Goal: Book appointment/travel/reservation

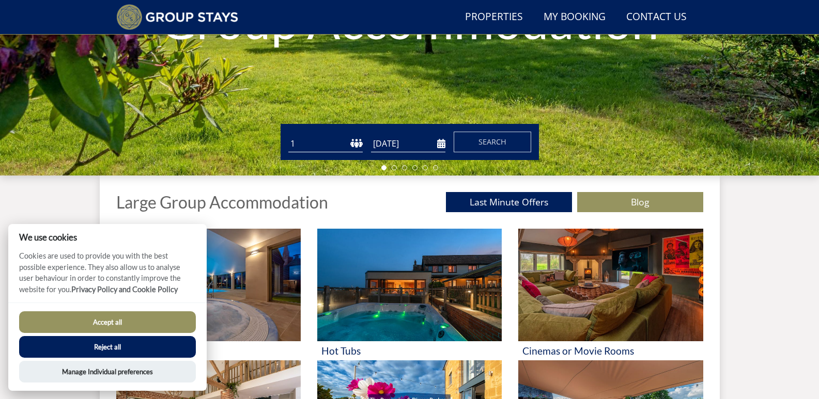
scroll to position [259, 0]
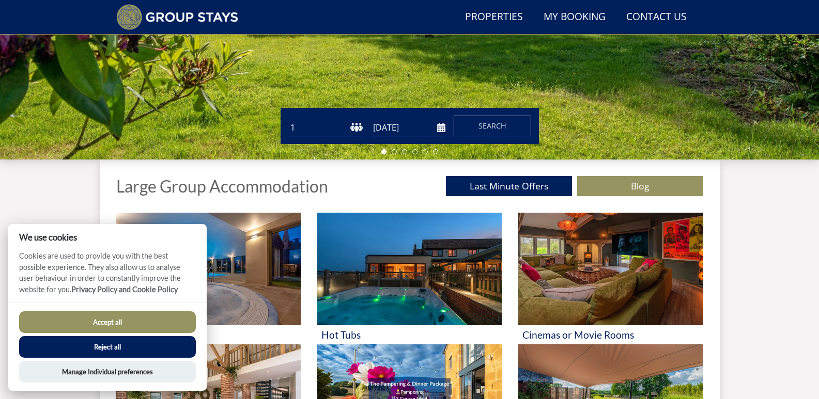
drag, startPoint x: 823, startPoint y: 69, endPoint x: 816, endPoint y: 149, distance: 80.4
click at [441, 130] on input "[DATE]" at bounding box center [408, 127] width 74 height 17
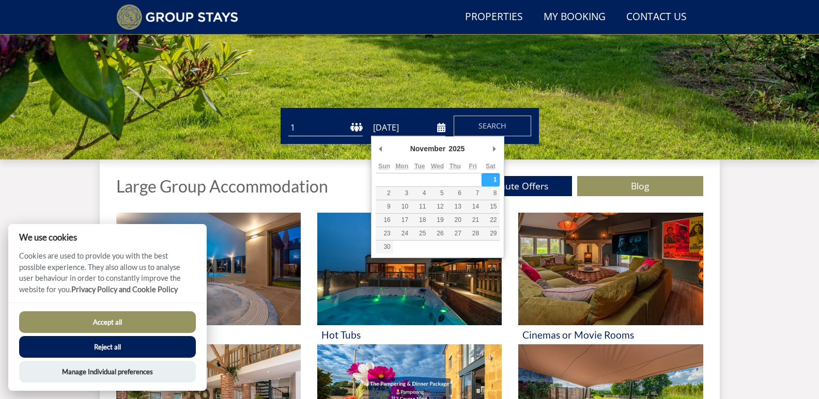
click at [441, 129] on input "[DATE]" at bounding box center [408, 127] width 74 height 17
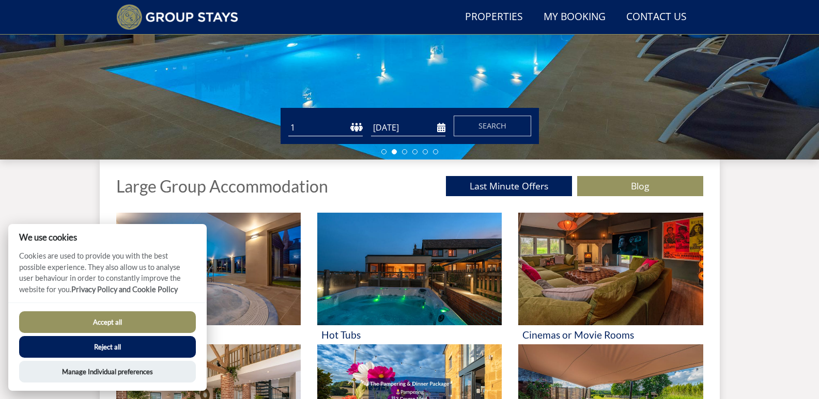
click at [443, 129] on input "[DATE]" at bounding box center [408, 127] width 74 height 17
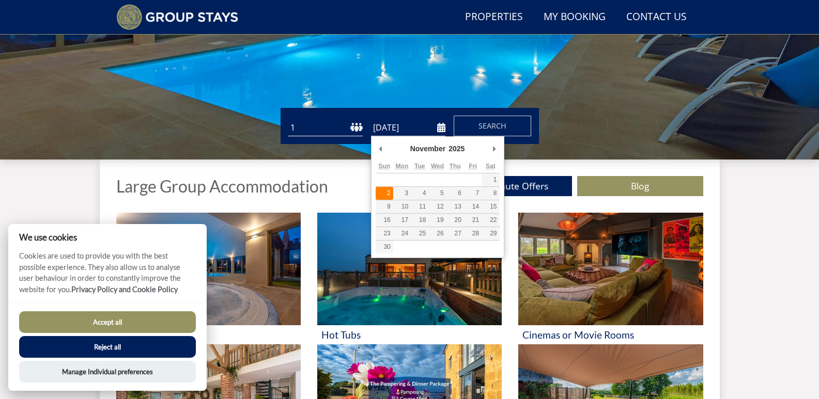
type input "[DATE]"
click at [442, 130] on input "[DATE]" at bounding box center [408, 127] width 74 height 17
click at [508, 127] on button "Search" at bounding box center [492, 126] width 77 height 21
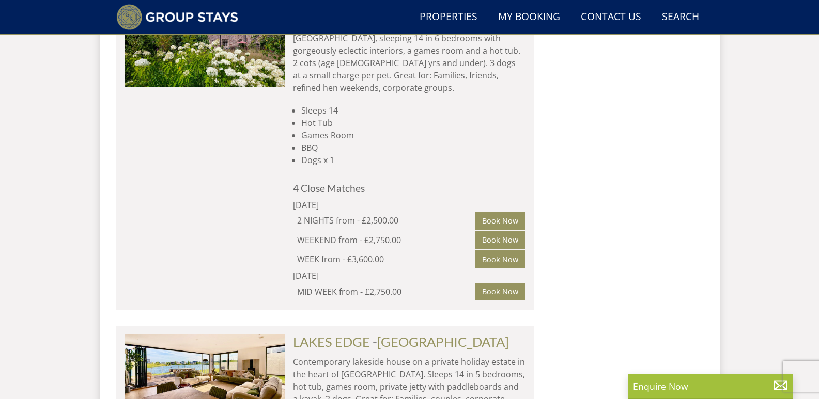
scroll to position [6771, 0]
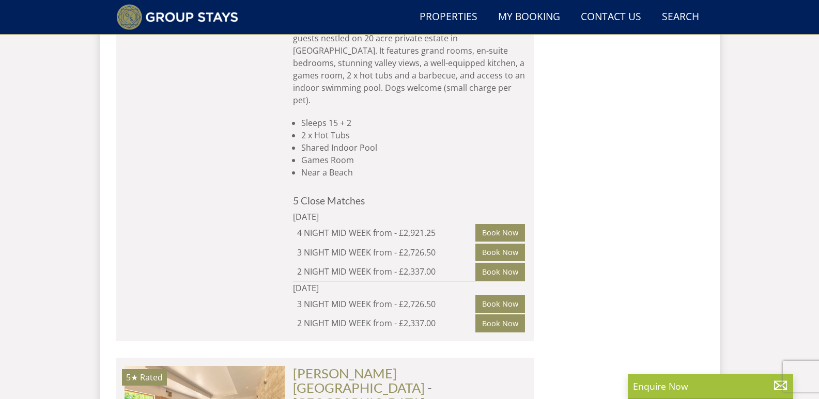
scroll to position [10327, 0]
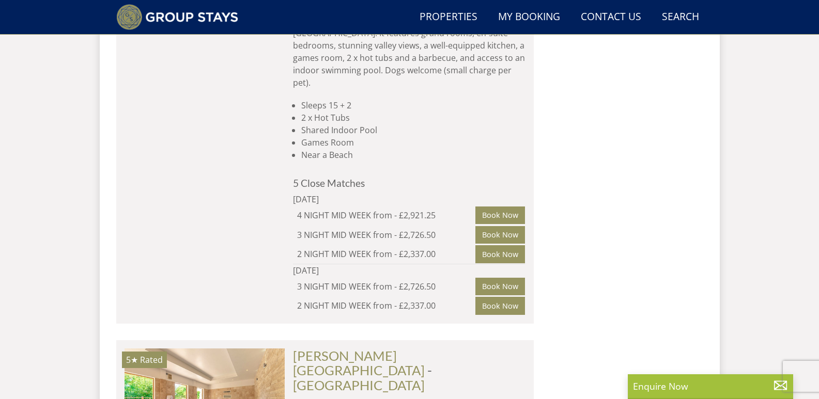
drag, startPoint x: 354, startPoint y: 304, endPoint x: 348, endPoint y: 309, distance: 7.3
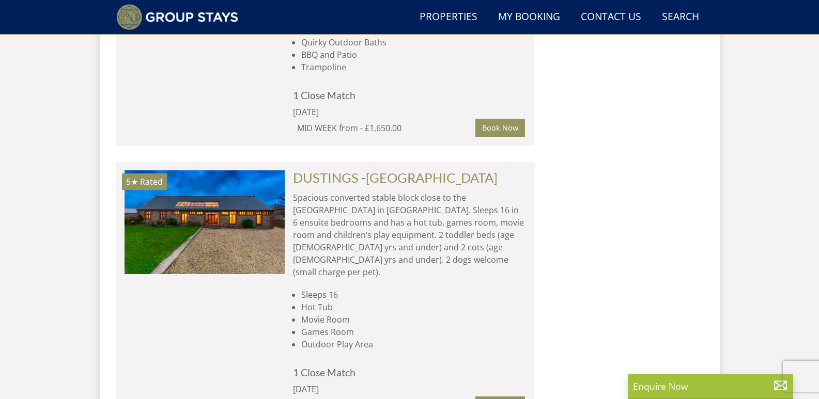
scroll to position [11437, 0]
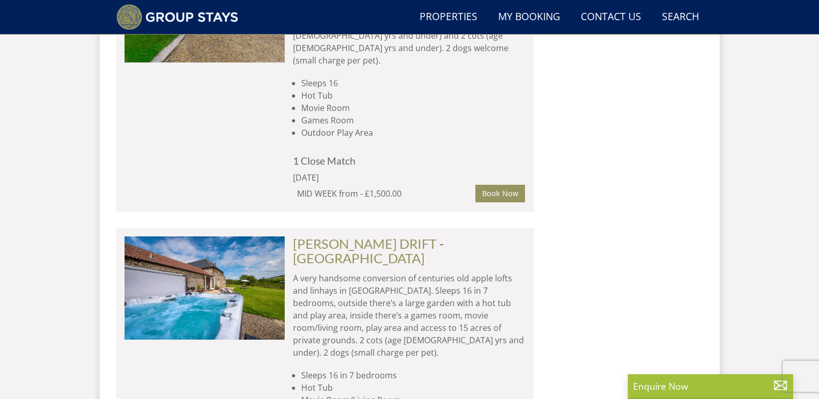
scroll to position [11683, 0]
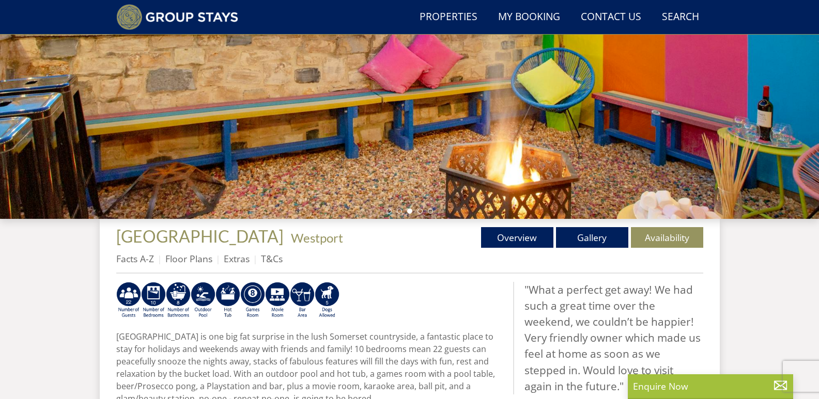
scroll to position [231, 0]
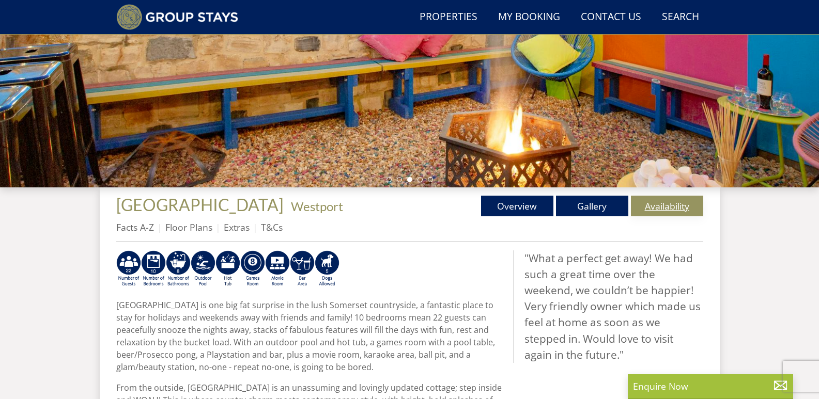
click at [665, 202] on link "Availability" at bounding box center [667, 206] width 72 height 21
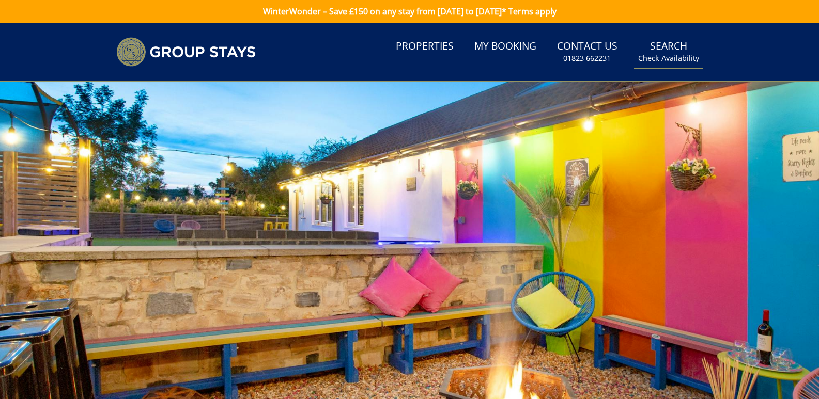
click at [666, 53] on small "Check Availability" at bounding box center [668, 58] width 61 height 10
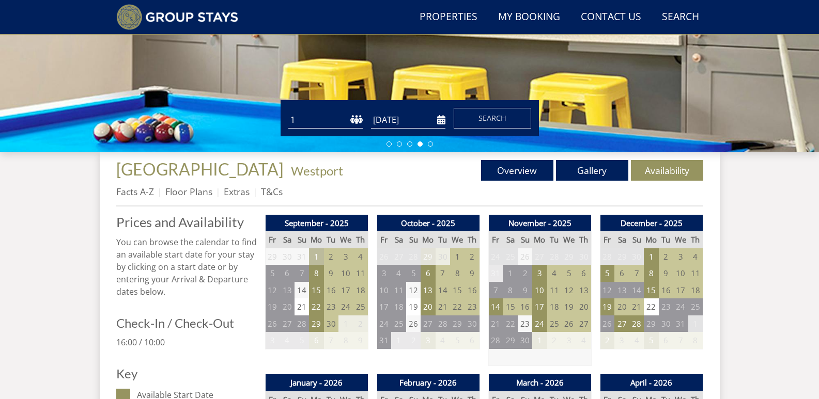
scroll to position [258, 0]
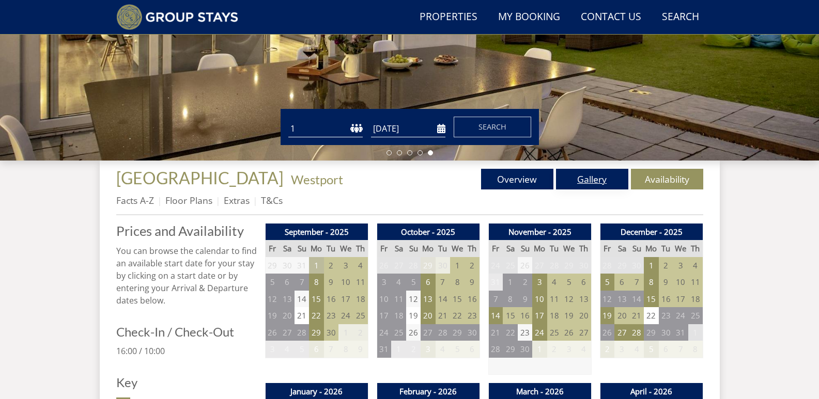
click at [589, 180] on link "Gallery" at bounding box center [592, 179] width 72 height 21
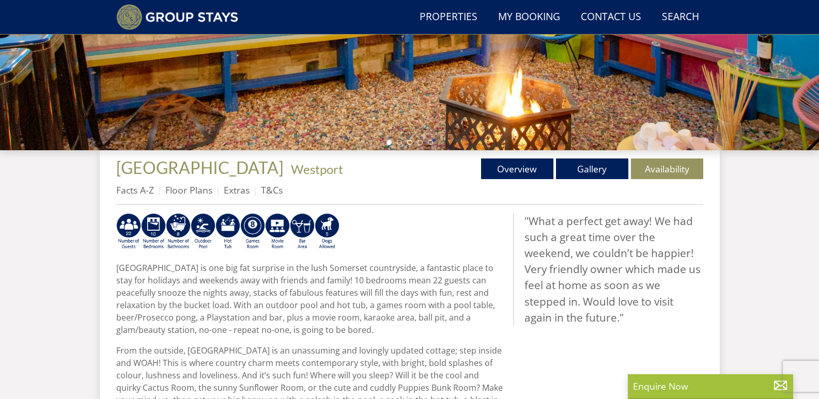
scroll to position [249, 0]
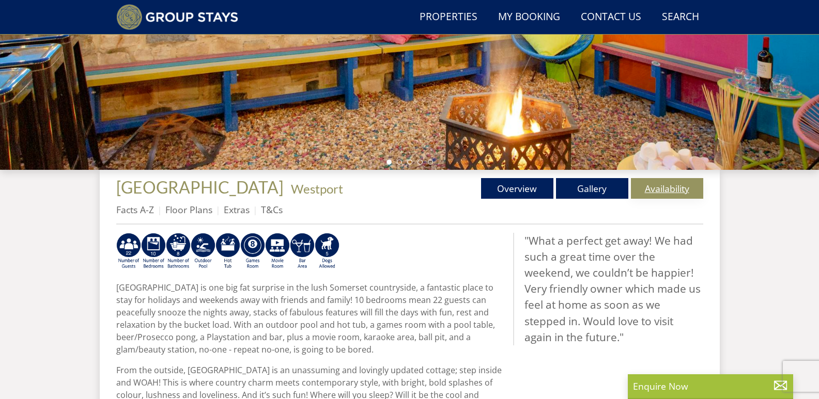
click at [658, 185] on link "Availability" at bounding box center [667, 188] width 72 height 21
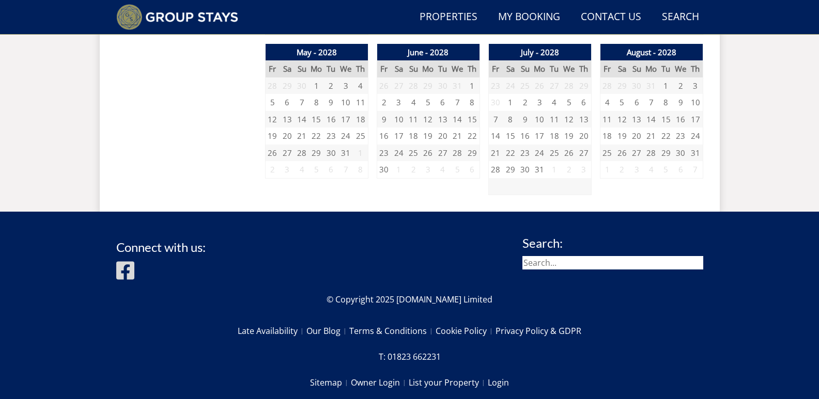
scroll to position [1763, 0]
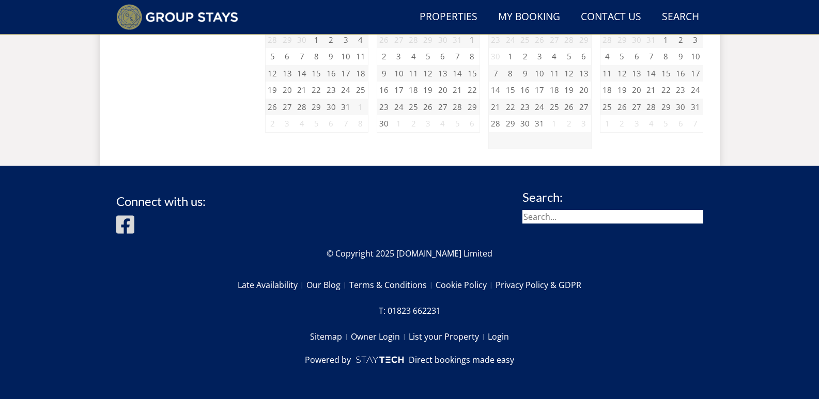
drag, startPoint x: 822, startPoint y: 57, endPoint x: 611, endPoint y: 296, distance: 319.1
click at [611, 296] on div "Connect with us: Search: © Copyright 2025 [DOMAIN_NAME] Limited Late Availabili…" at bounding box center [409, 282] width 587 height 200
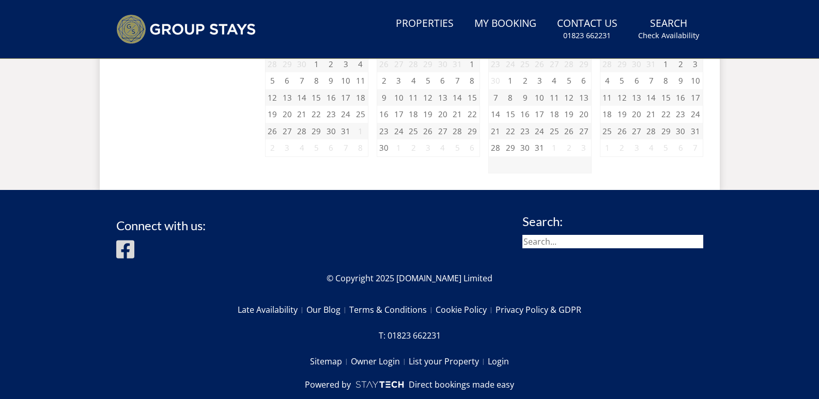
scroll to position [0, 0]
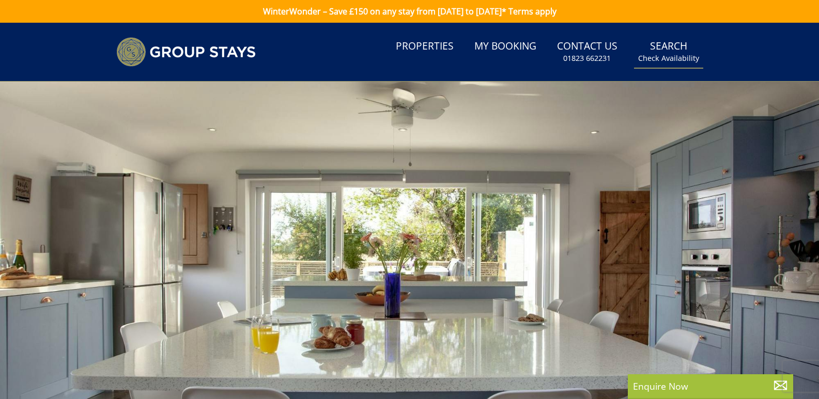
click at [667, 46] on link "Search Check Availability" at bounding box center [668, 52] width 69 height 34
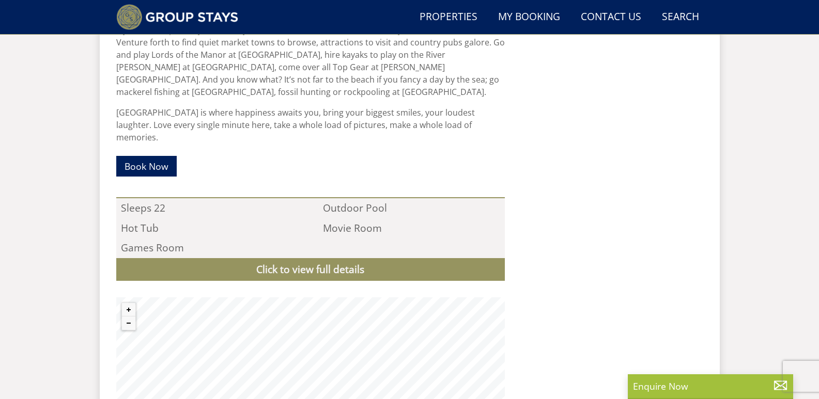
scroll to position [733, 0]
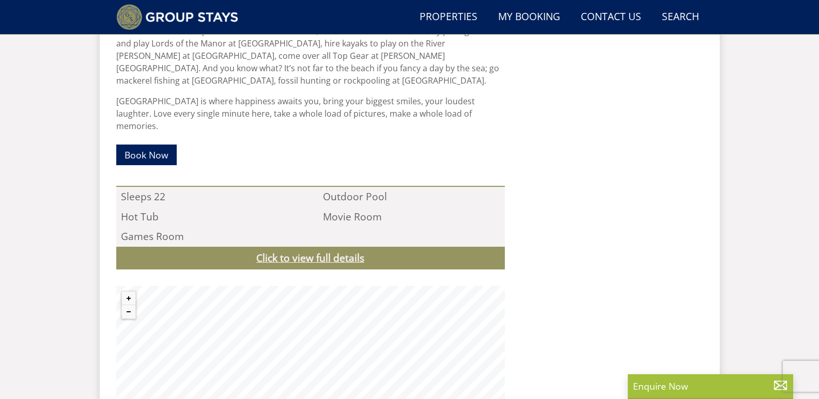
click at [325, 247] on link "Click to view full details" at bounding box center [310, 258] width 388 height 23
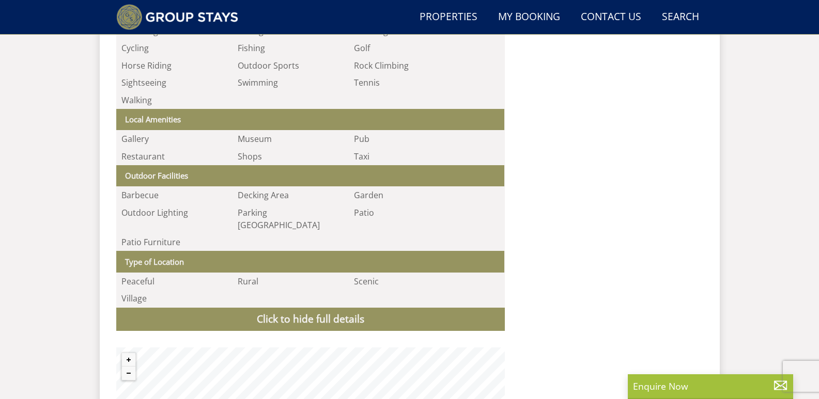
scroll to position [1298, 0]
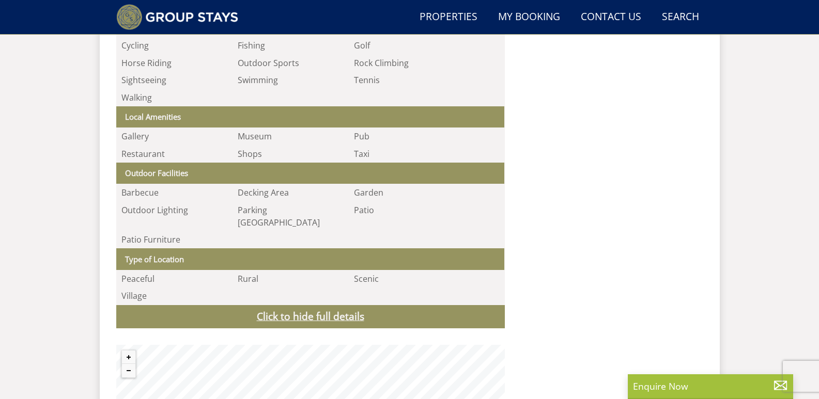
click at [335, 305] on link "Click to hide full details" at bounding box center [310, 316] width 388 height 23
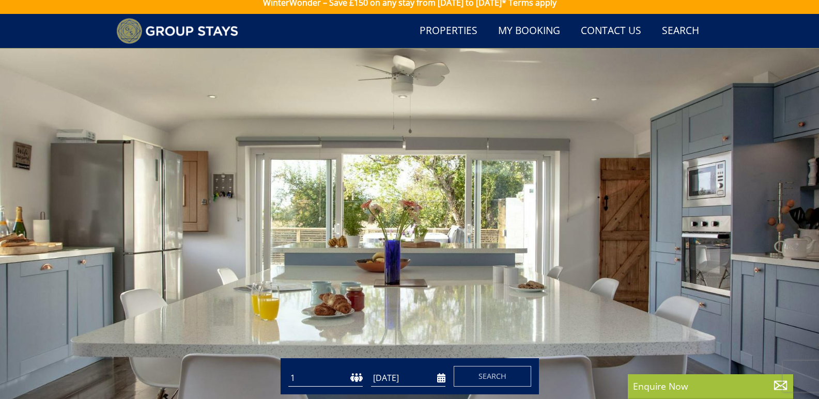
scroll to position [2, 0]
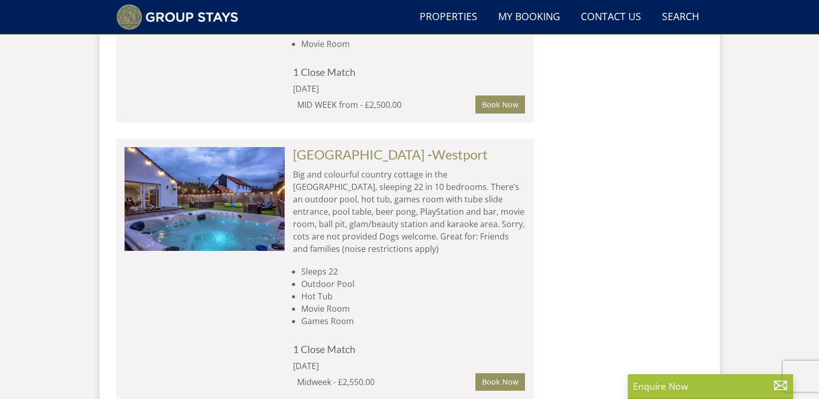
scroll to position [12291, 0]
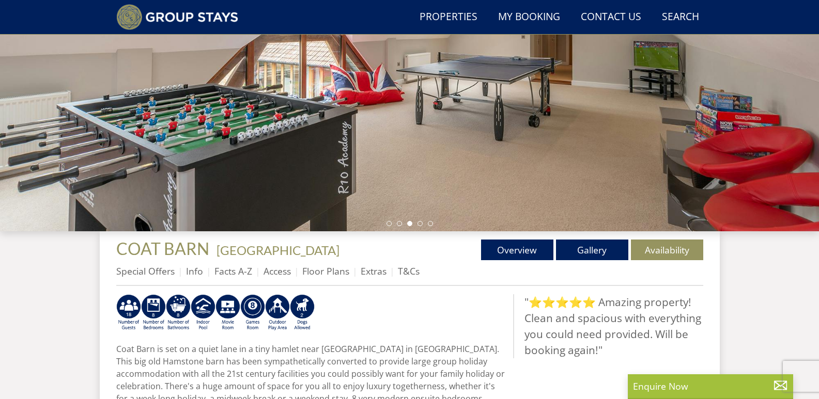
scroll to position [192, 0]
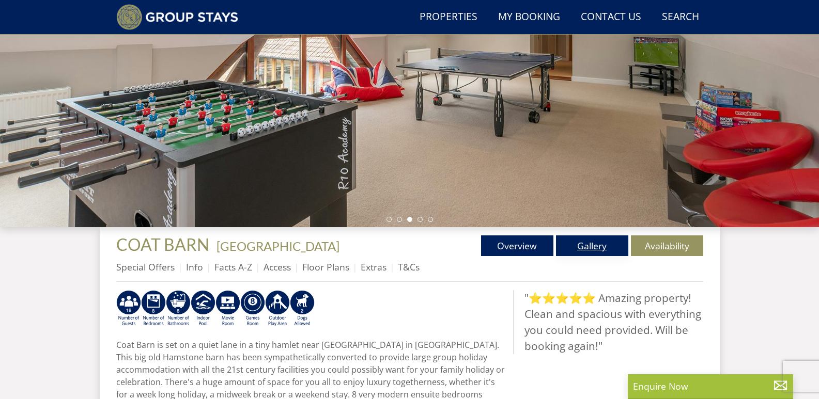
click at [591, 248] on link "Gallery" at bounding box center [592, 246] width 72 height 21
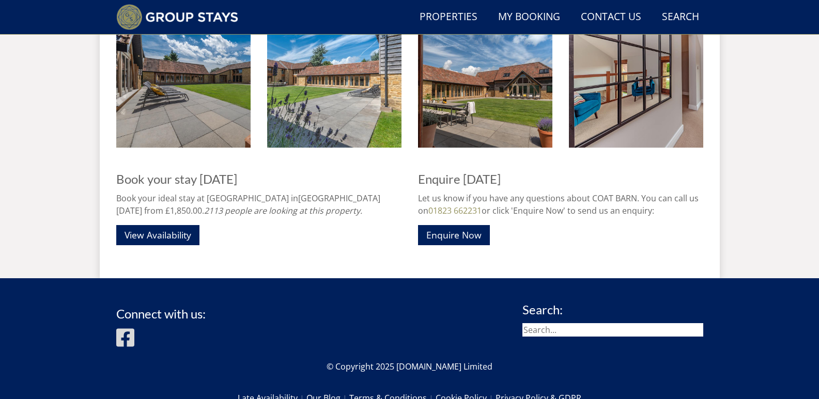
scroll to position [1386, 0]
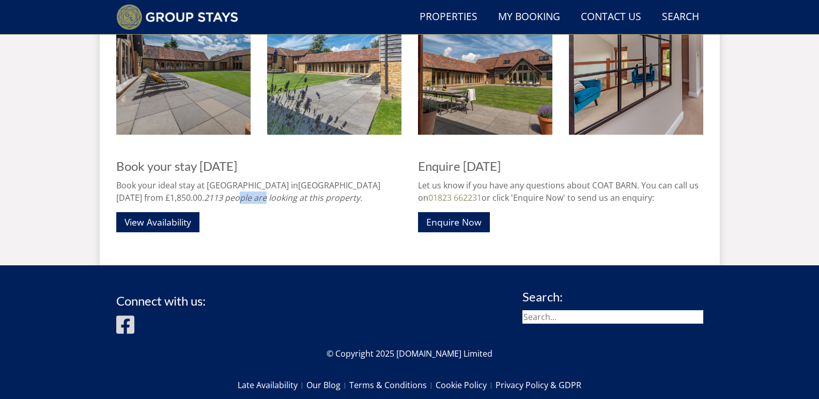
drag, startPoint x: 154, startPoint y: 194, endPoint x: 116, endPoint y: 194, distance: 38.2
click at [204, 195] on icon "2113 people are looking at this property." at bounding box center [283, 197] width 158 height 11
click at [232, 223] on div "Book your stay [DATE] Book your ideal stay at [GEOGRAPHIC_DATA] in [GEOGRAPHIC_…" at bounding box center [258, 196] width 285 height 73
click at [169, 220] on link "View Availability" at bounding box center [157, 222] width 83 height 20
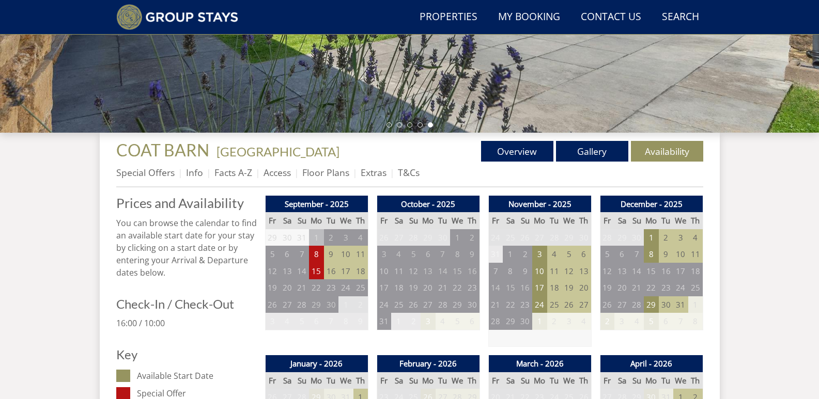
scroll to position [321, 0]
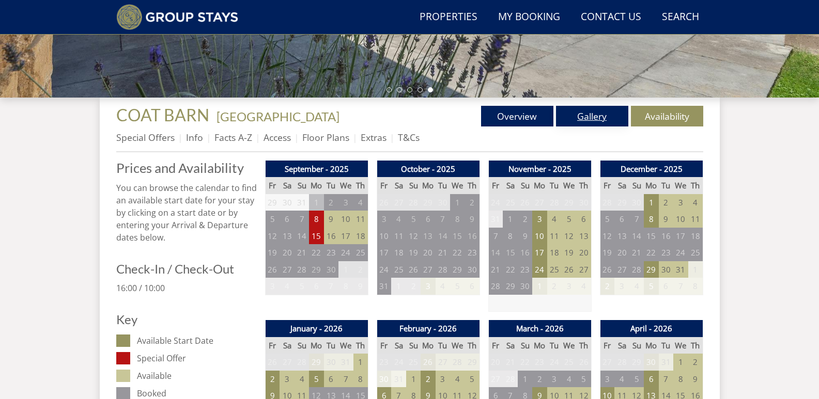
click at [586, 113] on link "Gallery" at bounding box center [592, 116] width 72 height 21
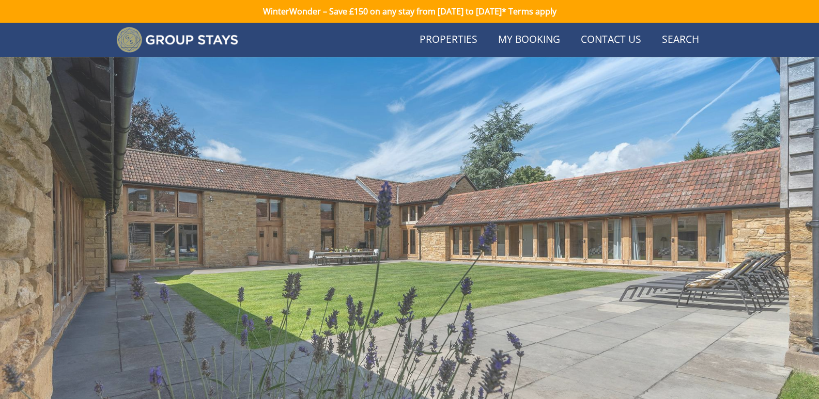
scroll to position [321, 0]
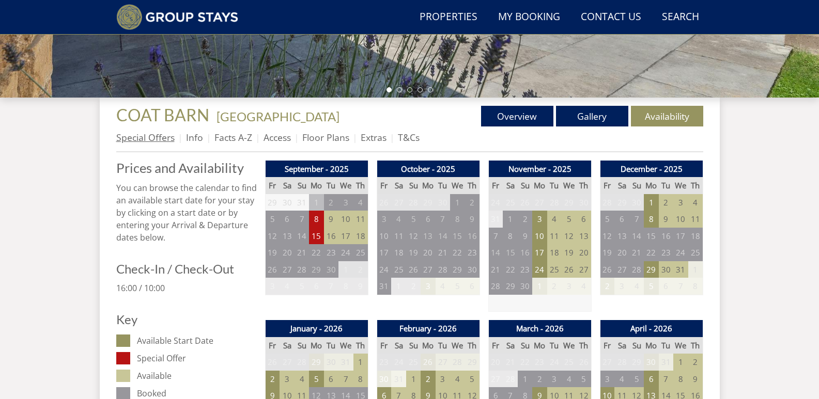
scroll to position [321, 0]
click at [196, 136] on link "Info" at bounding box center [194, 137] width 17 height 12
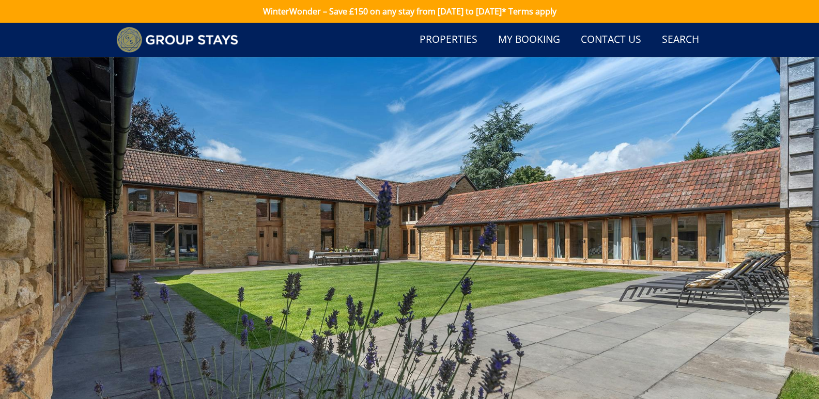
scroll to position [321, 0]
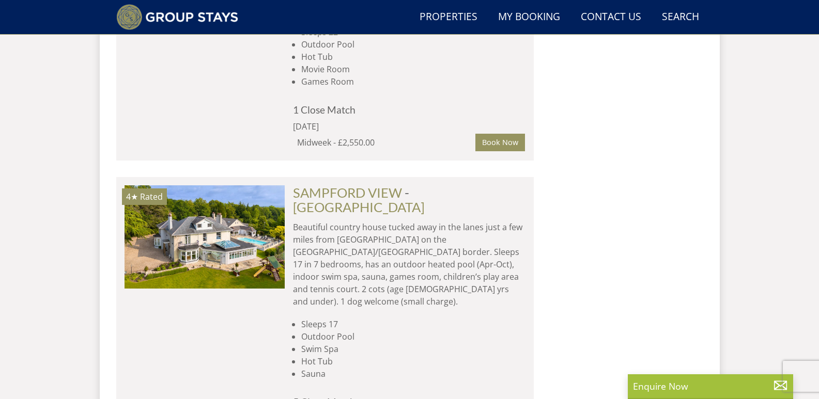
scroll to position [12403, 0]
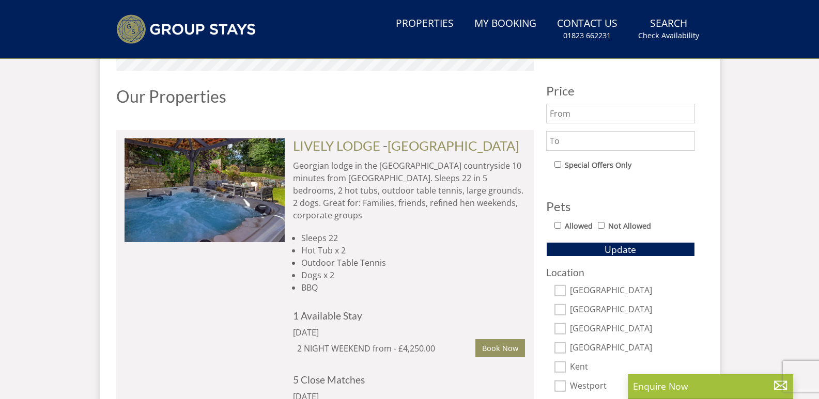
scroll to position [0, 0]
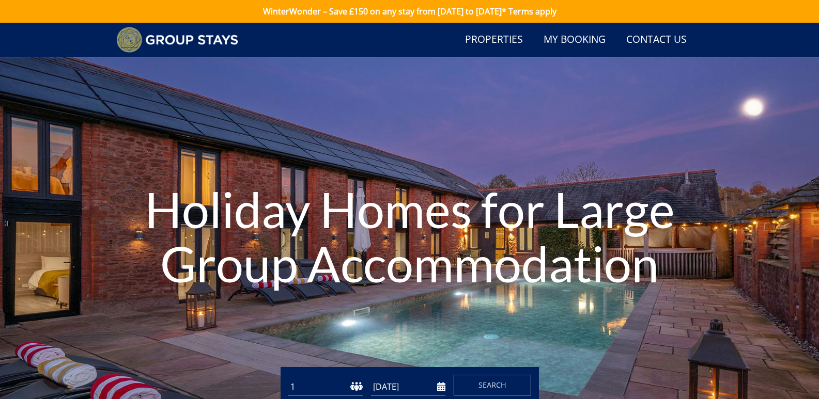
scroll to position [235, 0]
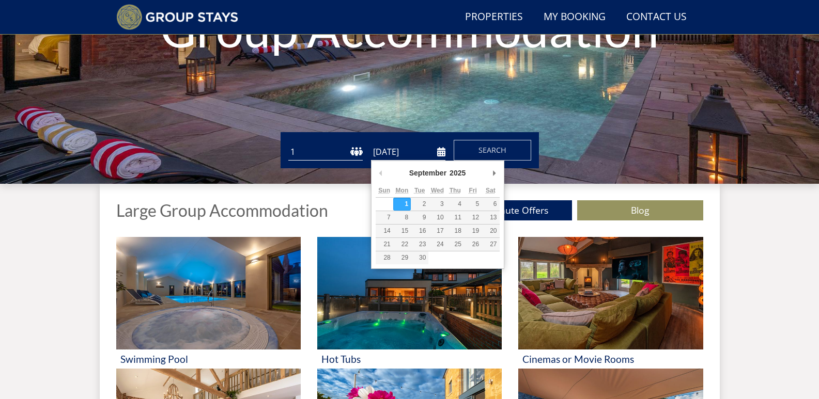
click at [441, 153] on input "[DATE]" at bounding box center [408, 152] width 74 height 17
click at [441, 154] on input "02/10/2026" at bounding box center [408, 152] width 74 height 17
click at [441, 156] on input "30/10/2026" at bounding box center [408, 152] width 74 height 17
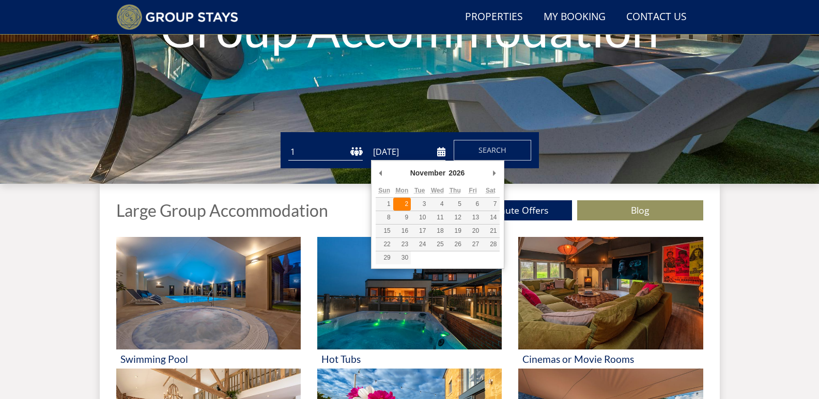
type input "02/11/2026"
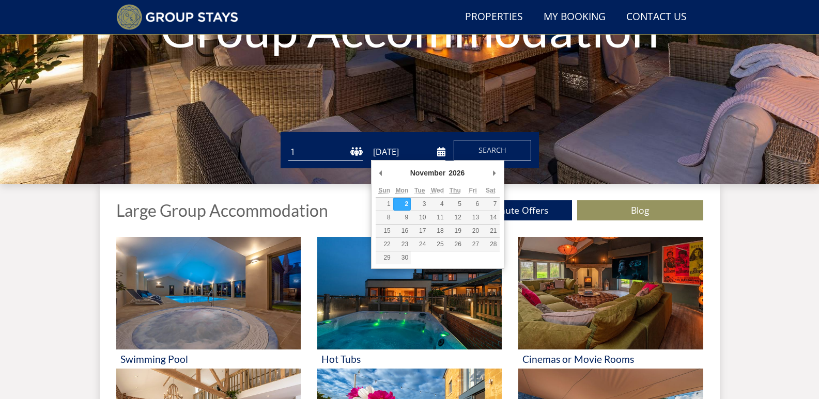
click at [438, 152] on input "02/11/2026" at bounding box center [408, 152] width 74 height 17
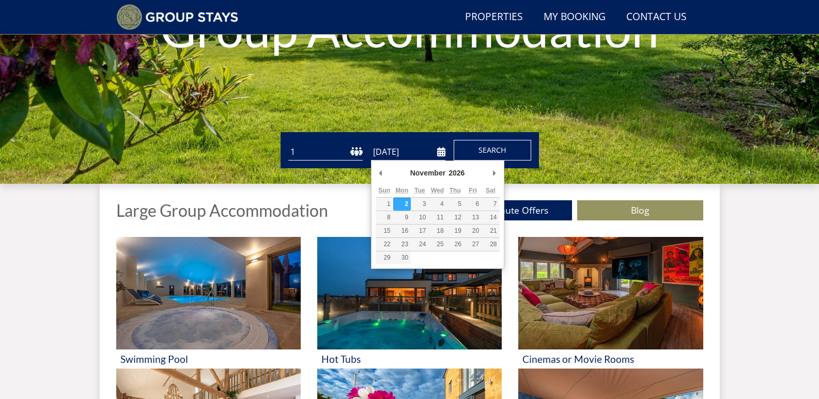
click at [493, 151] on span "Search" at bounding box center [492, 150] width 28 height 10
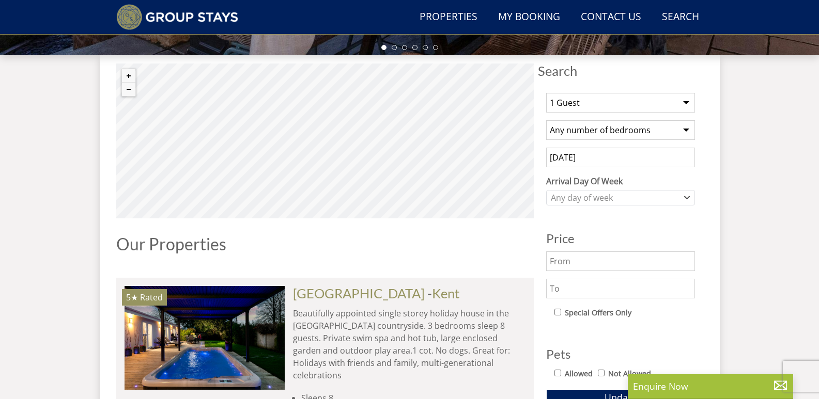
scroll to position [345, 0]
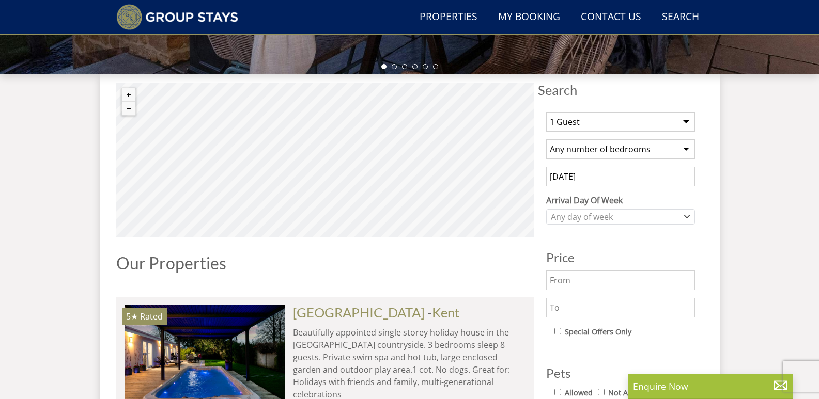
click at [684, 123] on select "1 Guest 2 Guests 3 Guests 4 Guests 5 Guests 6 Guests 7 Guests 8 Guests 9 Guests…" at bounding box center [620, 122] width 149 height 20
select select "18"
click at [546, 112] on select "1 Guest 2 Guests 3 Guests 4 Guests 5 Guests 6 Guests 7 Guests 8 Guests 9 Guests…" at bounding box center [620, 122] width 149 height 20
click at [687, 148] on select "Any number of bedrooms 4 Bedrooms 5 Bedrooms 6 Bedrooms 7 Bedrooms 8 Bedrooms 9…" at bounding box center [620, 149] width 149 height 20
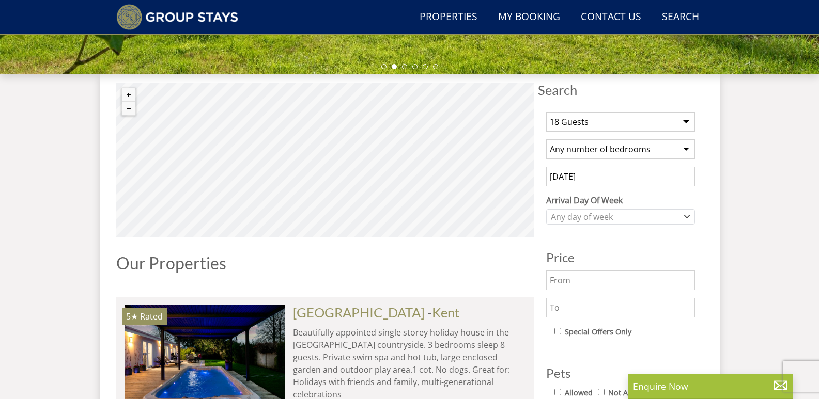
select select "9"
click at [546, 139] on select "Any number of bedrooms 4 Bedrooms 5 Bedrooms 6 Bedrooms 7 Bedrooms 8 Bedrooms 9…" at bounding box center [620, 149] width 149 height 20
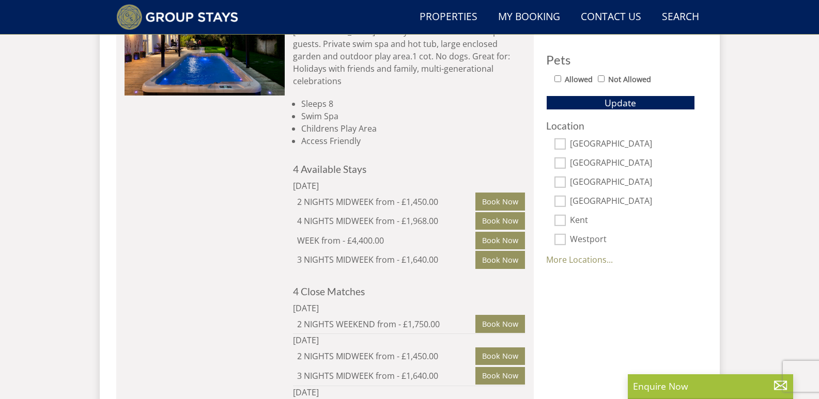
scroll to position [667, 0]
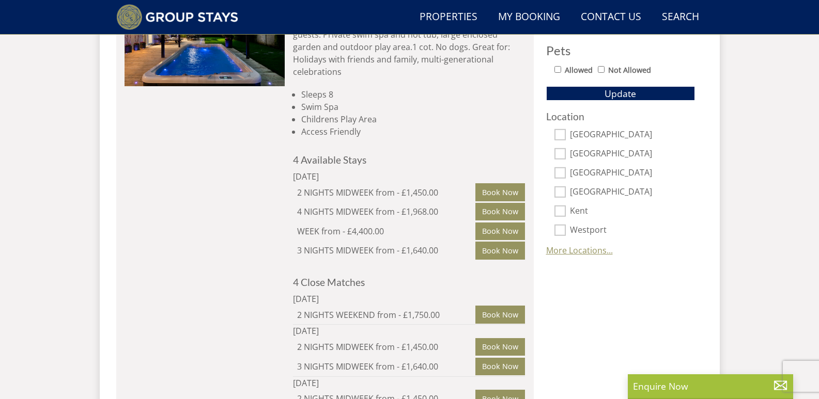
click at [578, 253] on link "More Locations..." at bounding box center [579, 250] width 67 height 11
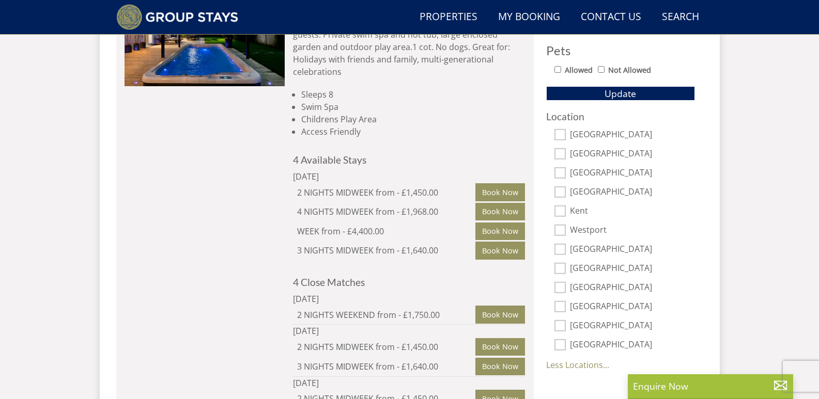
click at [557, 345] on input "[GEOGRAPHIC_DATA]" at bounding box center [559, 344] width 11 height 11
checkbox input "true"
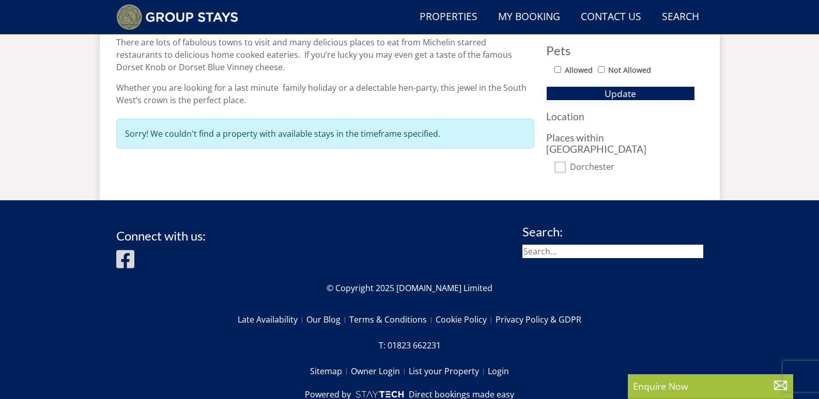
click at [625, 91] on span "Update" at bounding box center [620, 93] width 32 height 12
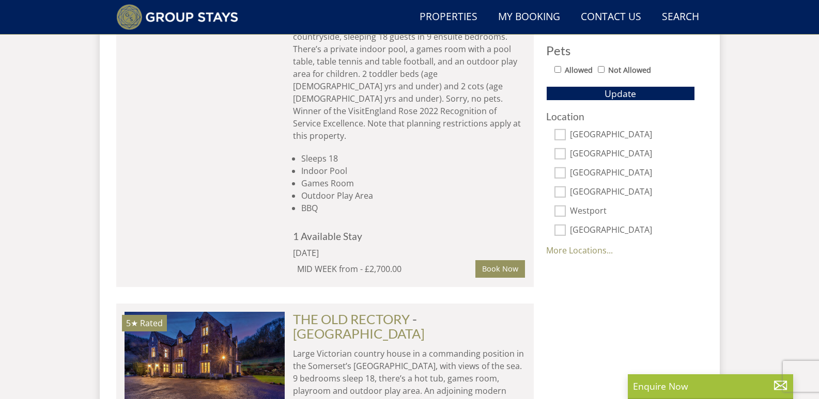
click at [559, 133] on input "[GEOGRAPHIC_DATA]" at bounding box center [559, 134] width 11 height 11
checkbox input "true"
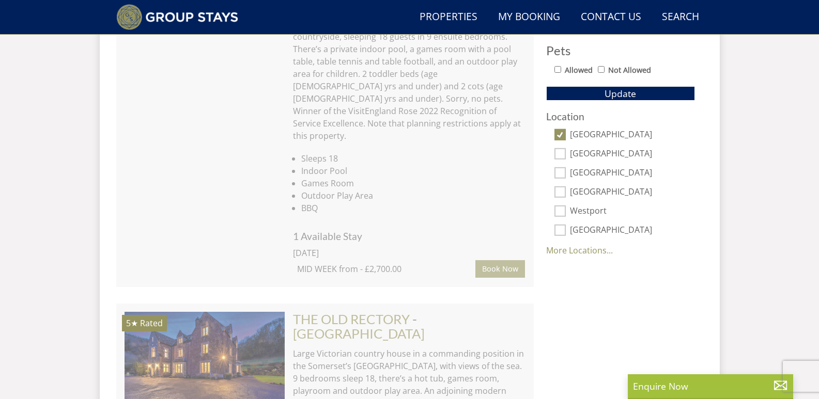
click at [558, 156] on input "[GEOGRAPHIC_DATA]" at bounding box center [559, 153] width 11 height 11
checkbox input "true"
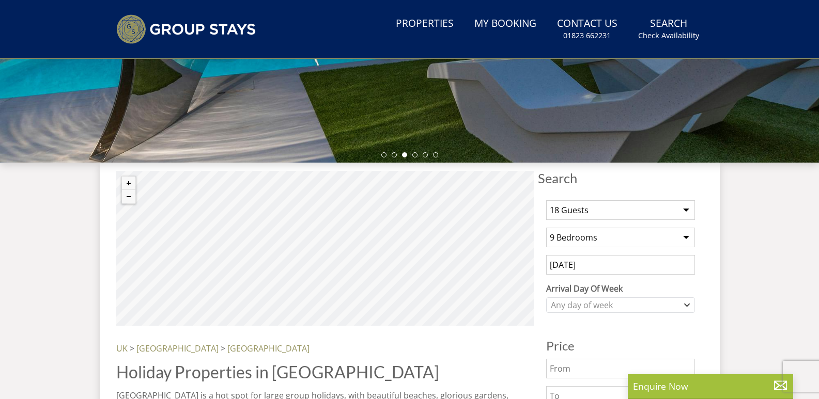
scroll to position [0, 0]
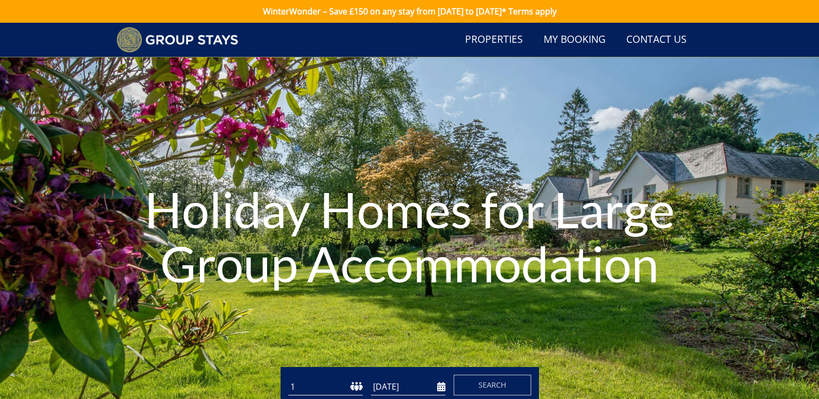
scroll to position [235, 0]
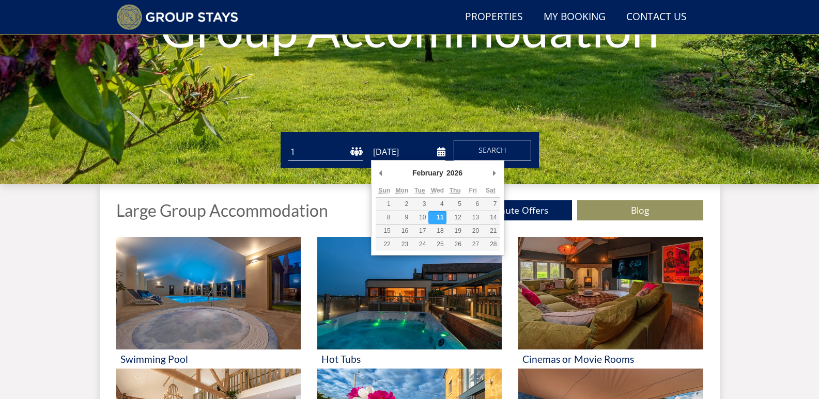
drag, startPoint x: 421, startPoint y: 153, endPoint x: 346, endPoint y: 159, distance: 75.1
click at [346, 159] on form "Guests 1 2 3 4 5 6 7 8 9 10 11 12 13 14 15 16 17 18 19 20 21 22 23 24 25 26 27 …" at bounding box center [409, 150] width 243 height 21
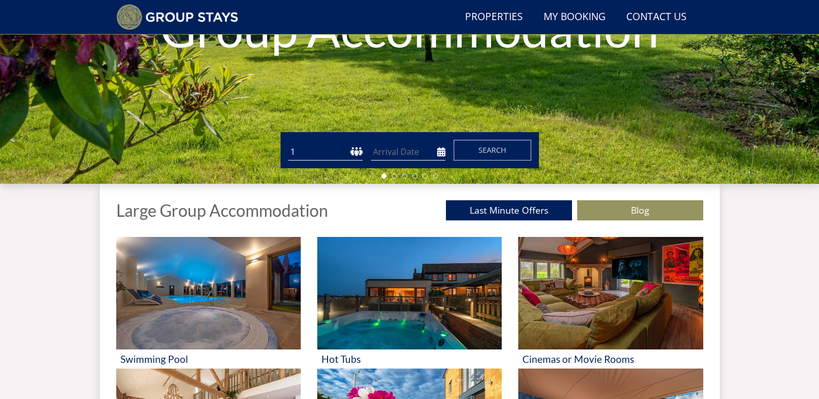
click at [27, 238] on div "Search Menu Properties My Booking Contact Us 01823 662231 Search Check Availabi…" at bounding box center [409, 326] width 819 height 1076
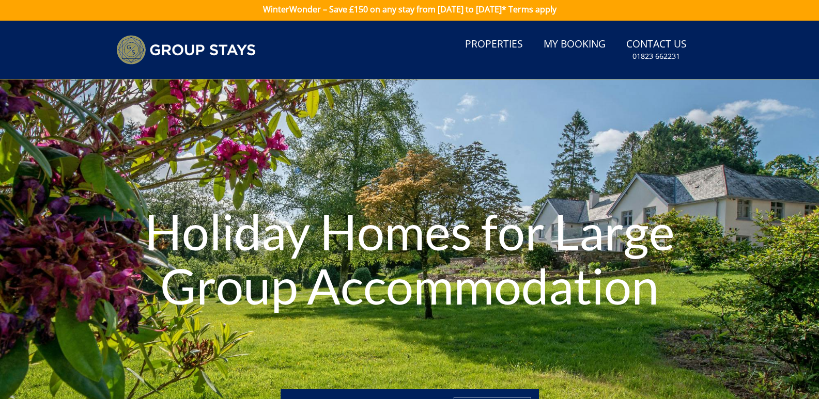
scroll to position [0, 0]
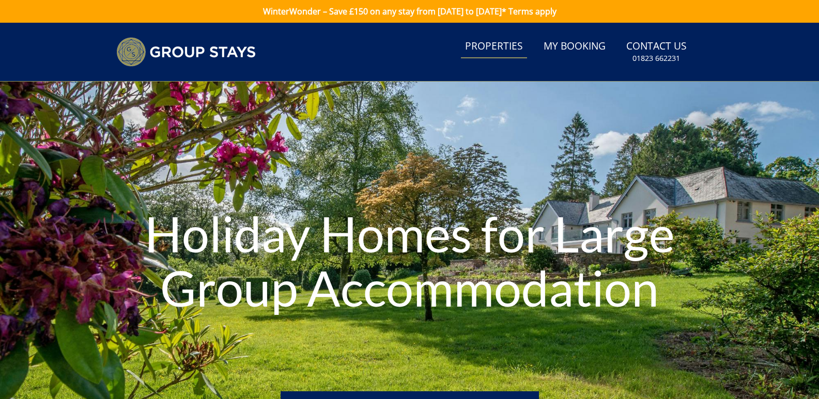
click at [490, 43] on link "Properties" at bounding box center [494, 46] width 66 height 23
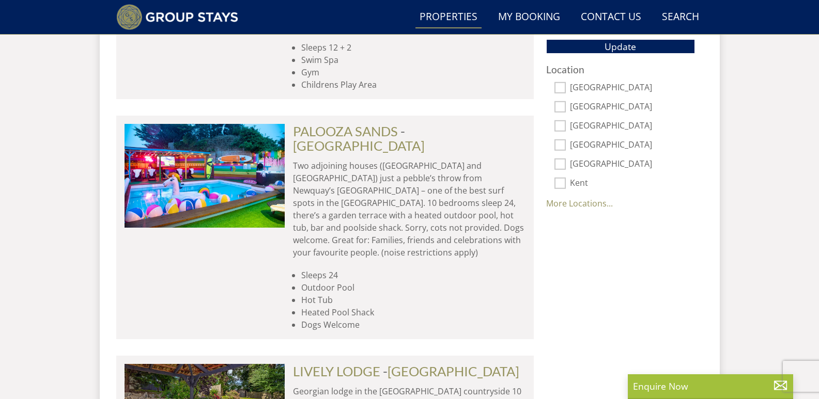
scroll to position [735, 0]
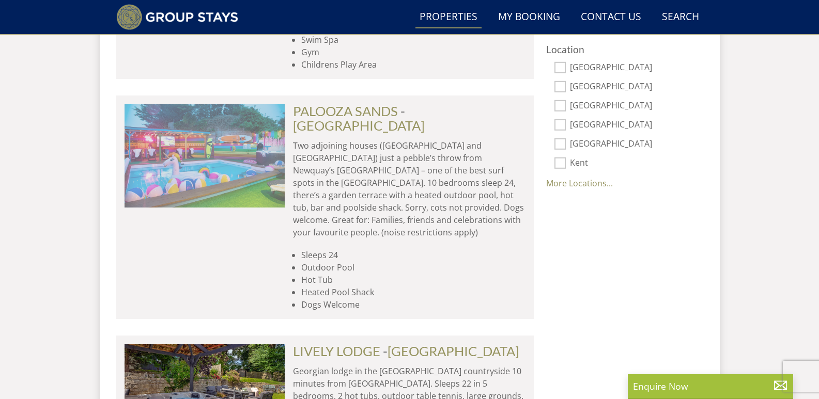
click at [229, 133] on img at bounding box center [204, 155] width 160 height 103
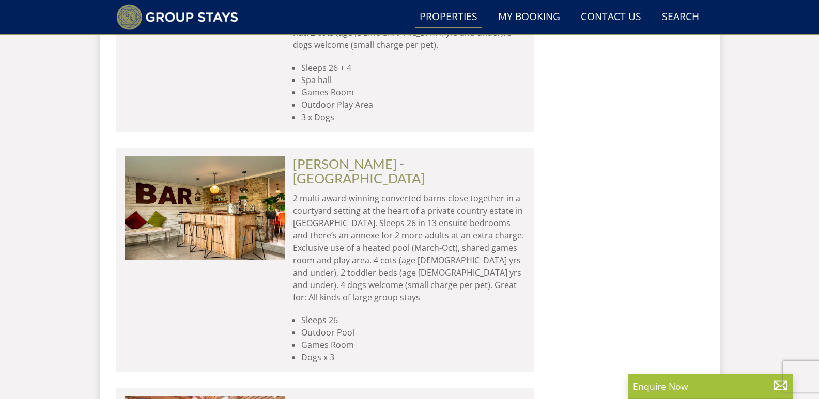
scroll to position [3821, 0]
